Goal: Transaction & Acquisition: Download file/media

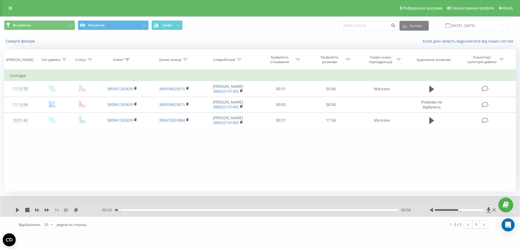
click at [27, 44] on div "Скинути фільтри" at bounding box center [97, 40] width 195 height 5
click at [27, 42] on button "Скинути фільтри" at bounding box center [21, 41] width 34 height 5
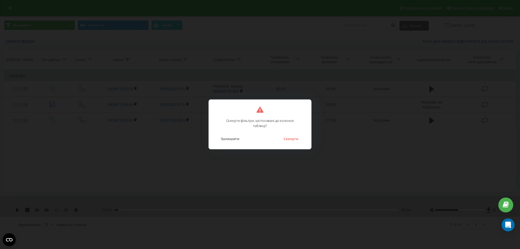
click at [282, 142] on div "Скинути фільтри, застосовані до колонок таблиці? Залишити Скинути" at bounding box center [259, 124] width 103 height 50
click at [288, 141] on button "Скинути" at bounding box center [291, 138] width 20 height 7
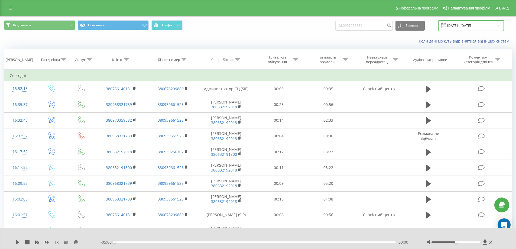
click at [453, 27] on input "[DATE] - [DATE]" at bounding box center [471, 25] width 66 height 11
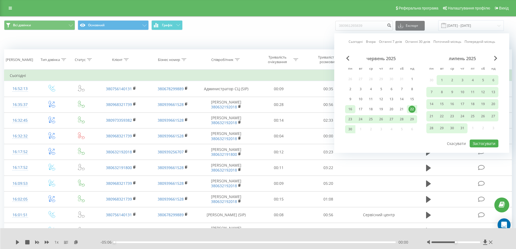
click at [352, 108] on div "16" at bounding box center [349, 109] width 7 height 7
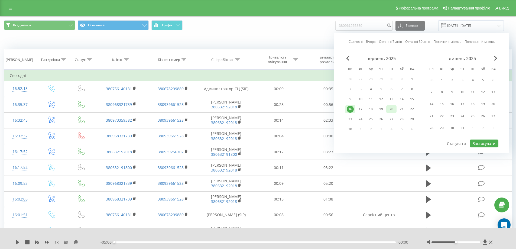
click at [392, 108] on div "20" at bounding box center [391, 109] width 7 height 7
click at [478, 142] on button "Застосувати" at bounding box center [483, 143] width 29 height 8
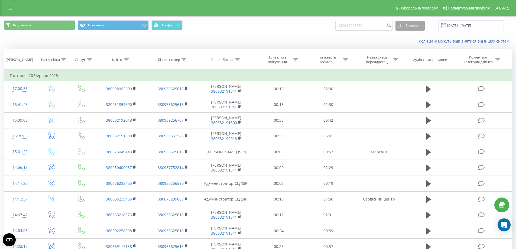
click at [423, 28] on button "Експорт" at bounding box center [409, 26] width 29 height 10
click at [408, 56] on span ".xlsx" at bounding box center [404, 55] width 8 height 5
click at [482, 28] on input "[DATE] - [DATE]" at bounding box center [471, 25] width 66 height 11
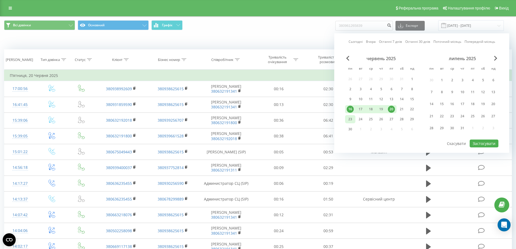
click at [347, 118] on div "23" at bounding box center [349, 119] width 7 height 7
click at [409, 119] on div "29" at bounding box center [411, 119] width 7 height 7
click at [487, 144] on button "Застосувати" at bounding box center [483, 143] width 29 height 8
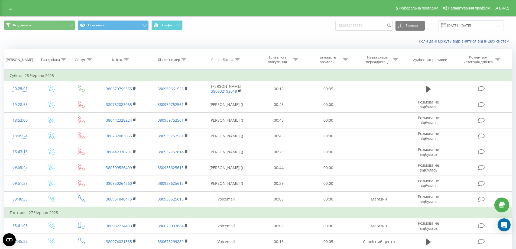
click at [446, 27] on span at bounding box center [443, 25] width 5 height 5
click at [456, 27] on input "[DATE] - [DATE]" at bounding box center [471, 25] width 66 height 11
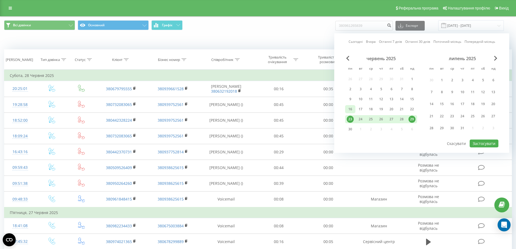
click at [349, 111] on div "16" at bounding box center [349, 109] width 7 height 7
click at [409, 108] on div "22" at bounding box center [411, 109] width 7 height 7
click at [482, 143] on button "Застосувати" at bounding box center [483, 143] width 29 height 8
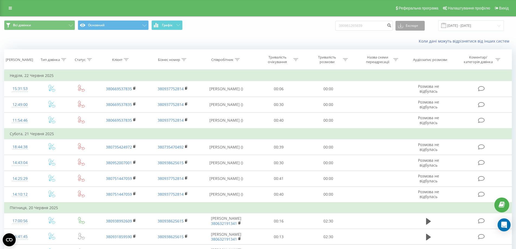
click at [412, 27] on button "Експорт" at bounding box center [409, 26] width 29 height 10
click at [417, 56] on div ".xlsx" at bounding box center [409, 55] width 29 height 10
click at [372, 43] on div "Коли дані можуть відрізнятися вiд інших систем" at bounding box center [355, 40] width 322 height 5
click at [468, 27] on input "[DATE] - [DATE]" at bounding box center [471, 25] width 66 height 11
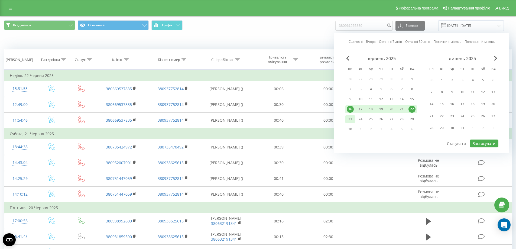
click at [351, 120] on div "23" at bounding box center [349, 119] width 7 height 7
click at [412, 119] on div "29" at bounding box center [411, 119] width 7 height 7
click at [493, 59] on div "липень 2025" at bounding box center [462, 58] width 72 height 5
click at [496, 57] on span "Next Month" at bounding box center [495, 58] width 3 height 5
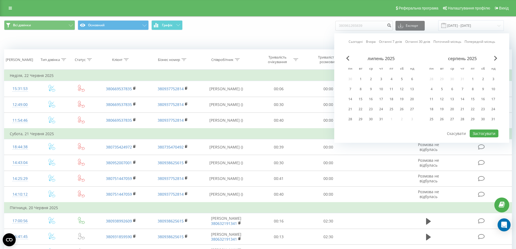
click at [497, 57] on div "серпень 2025" at bounding box center [462, 58] width 72 height 5
click at [494, 57] on span "Next Month" at bounding box center [495, 58] width 3 height 5
click at [493, 57] on div "вересень 2025" at bounding box center [462, 58] width 72 height 5
click at [495, 58] on span "Next Month" at bounding box center [495, 58] width 3 height 5
click at [351, 100] on div "15" at bounding box center [349, 99] width 7 height 7
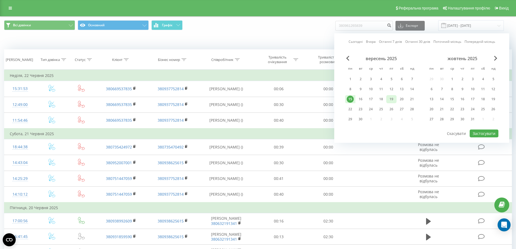
click at [390, 99] on div "19" at bounding box center [391, 99] width 7 height 7
click at [481, 132] on button "Застосувати" at bounding box center [483, 133] width 29 height 8
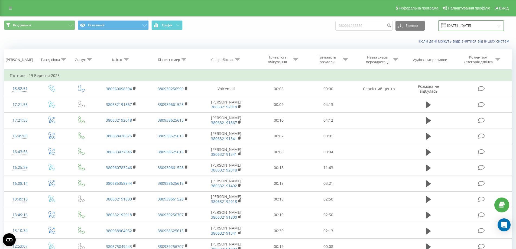
click at [459, 27] on input "[DATE] - [DATE]" at bounding box center [471, 25] width 66 height 11
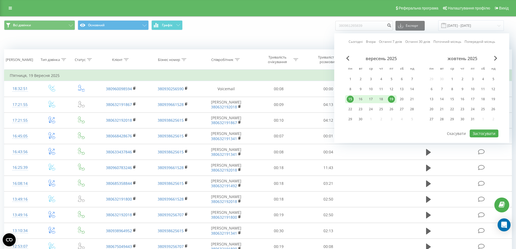
click at [351, 99] on div "15" at bounding box center [349, 99] width 7 height 7
click at [411, 99] on div "21" at bounding box center [411, 99] width 7 height 7
click at [486, 133] on button "Застосувати" at bounding box center [483, 133] width 29 height 8
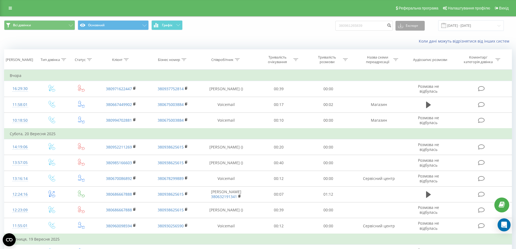
click at [410, 25] on button "Експорт" at bounding box center [409, 26] width 29 height 10
click at [408, 51] on div ".xlsx" at bounding box center [409, 55] width 29 height 10
click at [381, 37] on div "Коли дані можуть відрізнятися вiд інших систем" at bounding box center [257, 41] width 515 height 13
click at [478, 27] on input "[DATE] - [DATE]" at bounding box center [471, 25] width 66 height 11
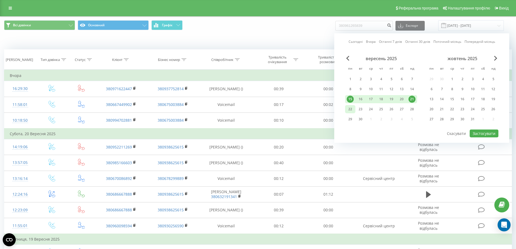
click at [351, 107] on div "22" at bounding box center [349, 109] width 7 height 7
click at [416, 109] on div "28" at bounding box center [412, 109] width 10 height 8
click at [480, 134] on button "Застосувати" at bounding box center [483, 133] width 29 height 8
type input "[DATE] - [DATE]"
